Goal: Information Seeking & Learning: Stay updated

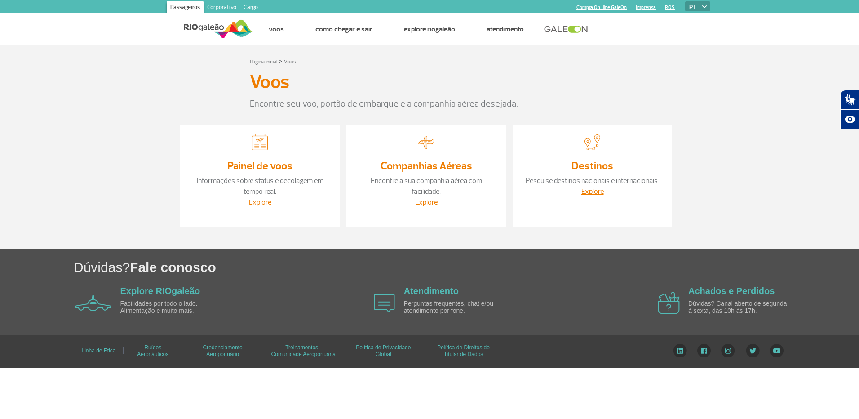
click at [300, 163] on h3 "Painel de voos" at bounding box center [259, 166] width 141 height 12
click at [263, 197] on div "Explore" at bounding box center [259, 202] width 141 height 11
click at [258, 202] on link "Explore" at bounding box center [260, 202] width 22 height 9
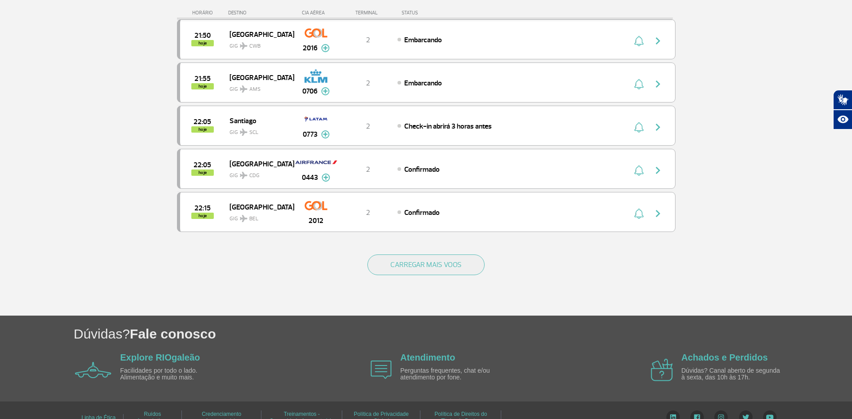
scroll to position [798, 0]
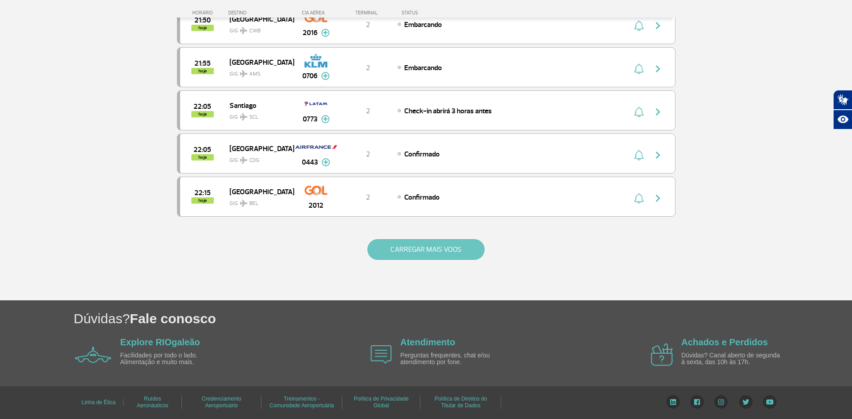
click at [442, 255] on button "CARREGAR MAIS VOOS" at bounding box center [425, 249] width 117 height 21
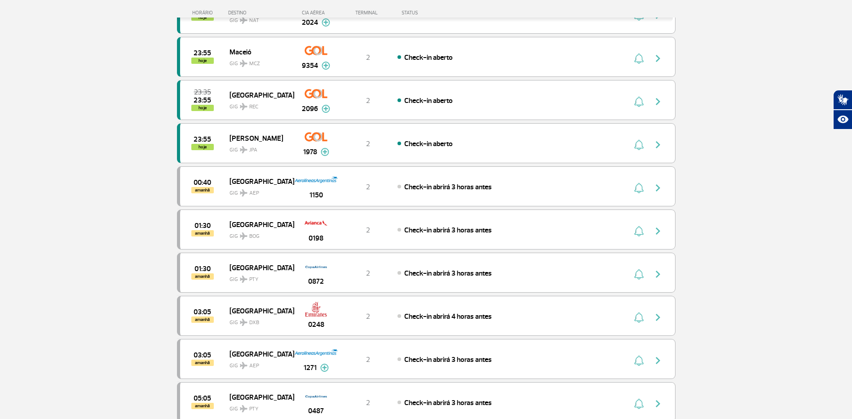
scroll to position [1606, 0]
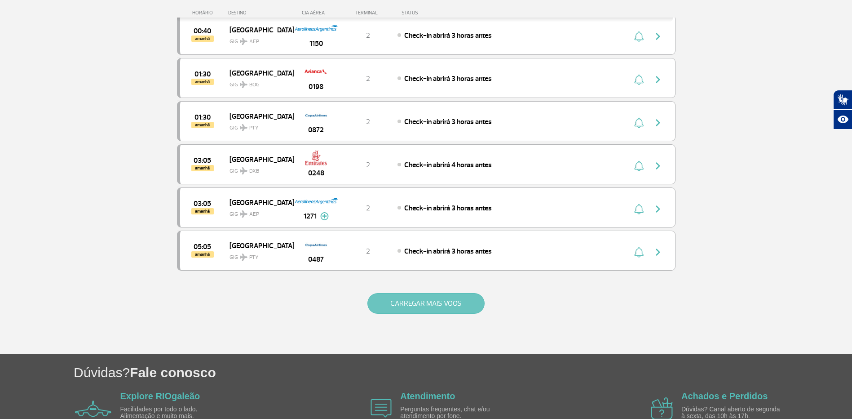
click at [460, 303] on button "CARREGAR MAIS VOOS" at bounding box center [425, 303] width 117 height 21
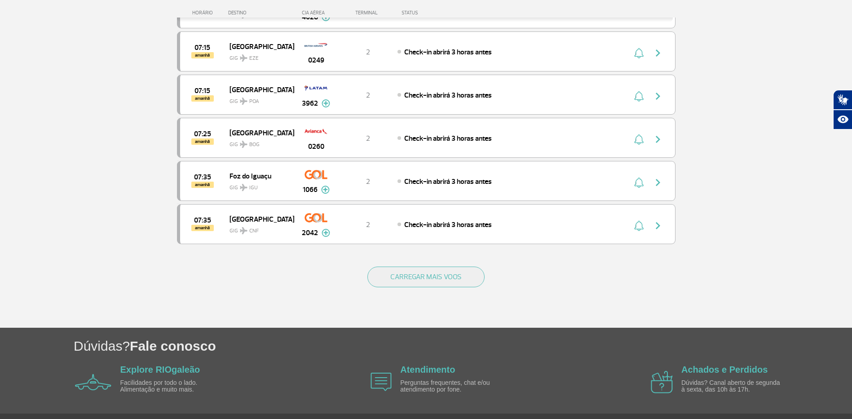
scroll to position [2505, 0]
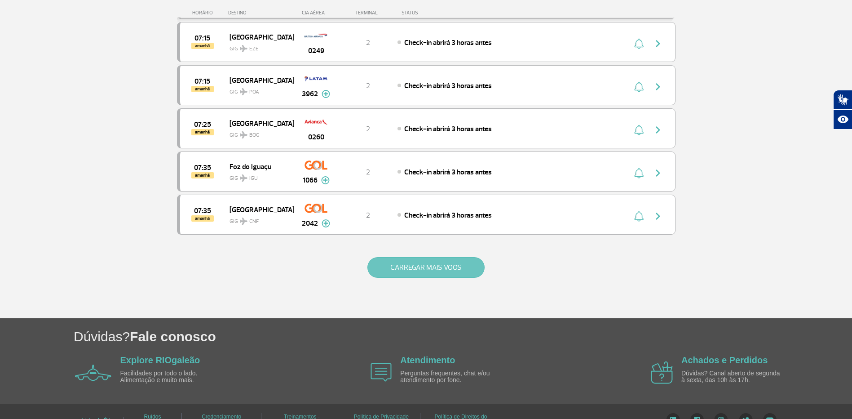
click at [459, 271] on button "CARREGAR MAIS VOOS" at bounding box center [425, 267] width 117 height 21
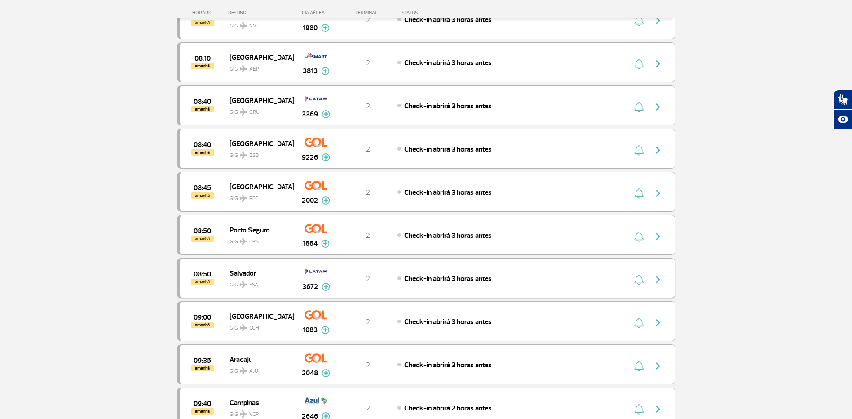
scroll to position [3178, 0]
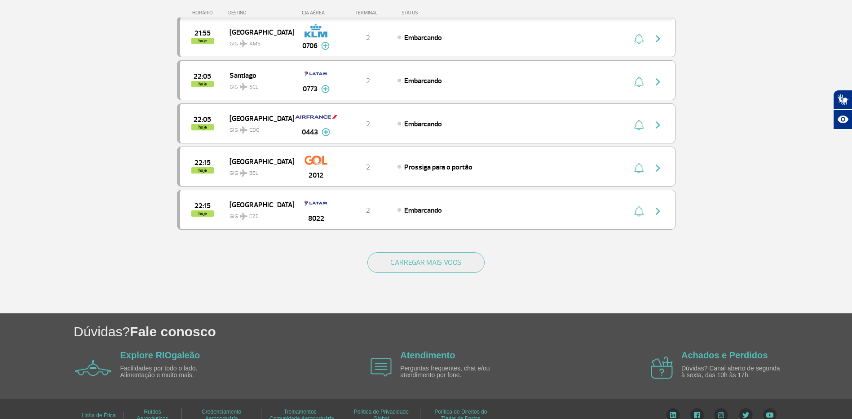
scroll to position [798, 0]
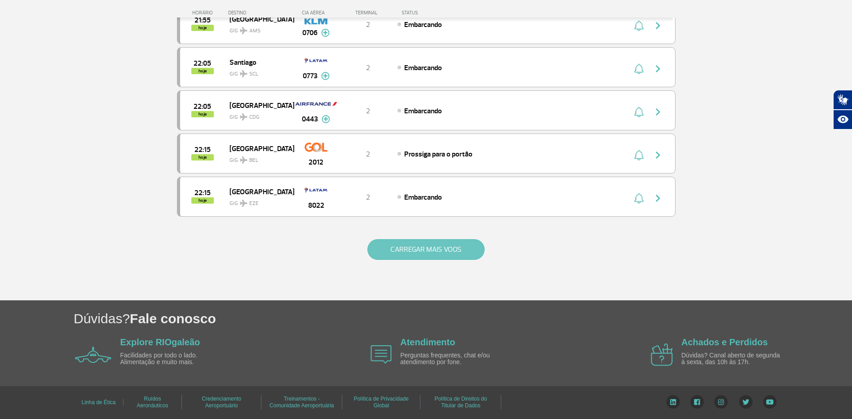
click at [444, 256] on button "CARREGAR MAIS VOOS" at bounding box center [425, 249] width 117 height 21
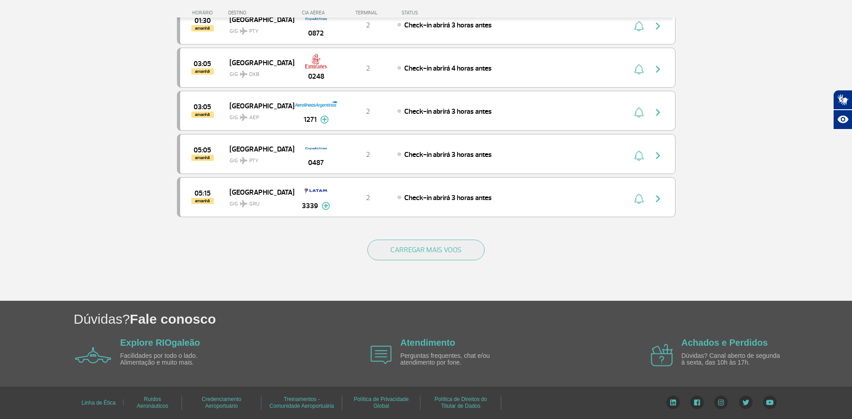
scroll to position [1660, 0]
click at [444, 256] on button "CARREGAR MAIS VOOS" at bounding box center [425, 249] width 117 height 21
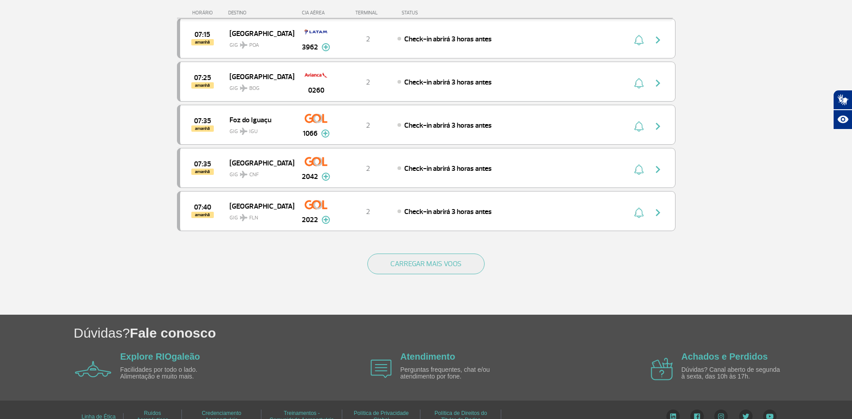
scroll to position [2514, 0]
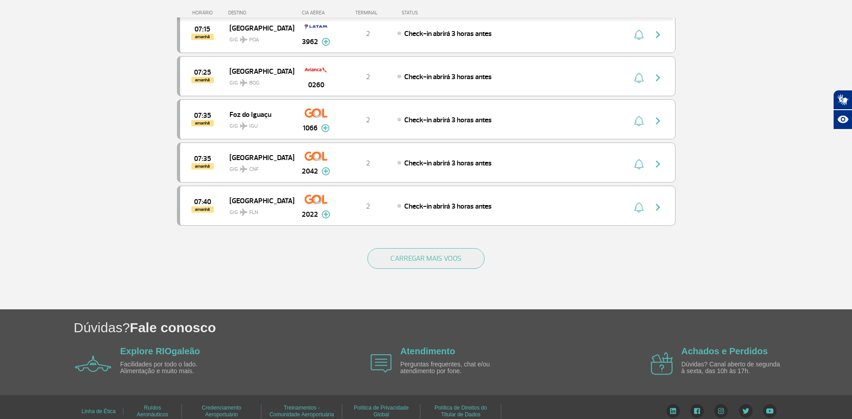
click at [435, 263] on button "CARREGAR MAIS VOOS" at bounding box center [425, 258] width 117 height 21
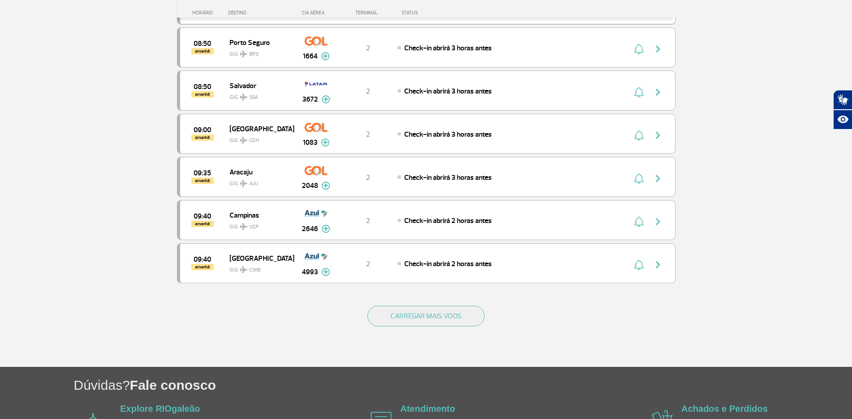
scroll to position [3322, 0]
